Goal: Transaction & Acquisition: Subscribe to service/newsletter

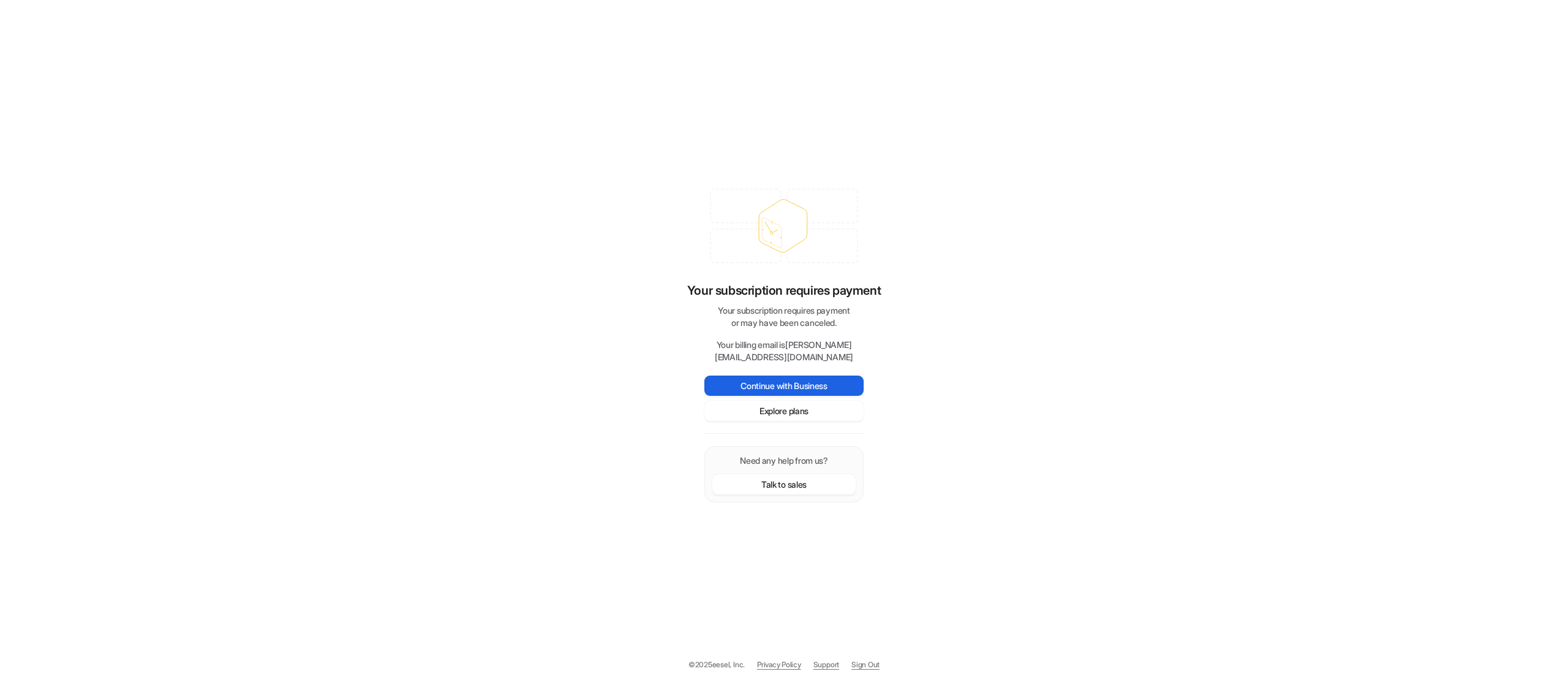
click at [836, 388] on button "Continue with Business" at bounding box center [784, 385] width 159 height 20
click at [803, 416] on button "Explore plans" at bounding box center [784, 411] width 159 height 20
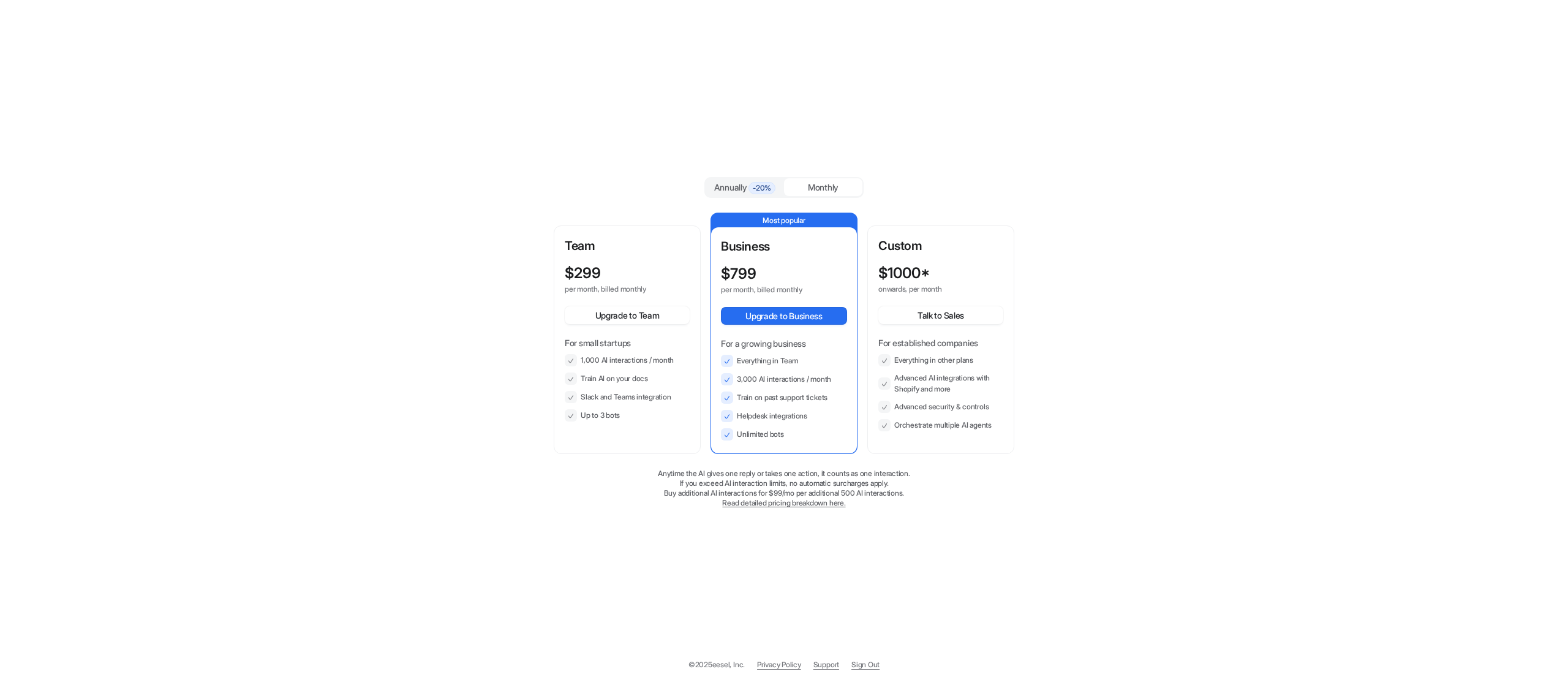
click at [596, 394] on li "Slack and Teams integration" at bounding box center [627, 396] width 125 height 12
click at [650, 311] on button "Upgrade to Team" at bounding box center [627, 315] width 125 height 18
